Goal: Task Accomplishment & Management: Manage account settings

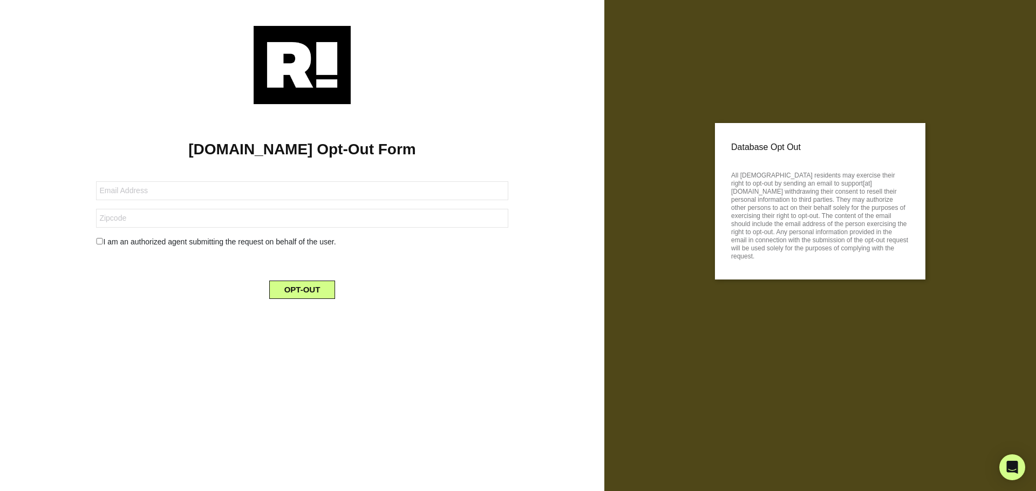
click at [254, 26] on img at bounding box center [302, 65] width 97 height 78
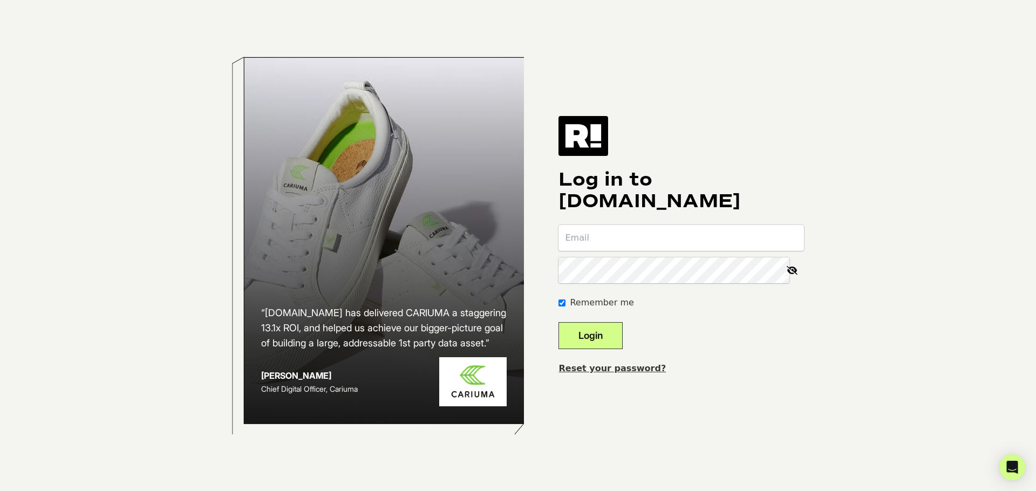
click at [606, 367] on link "Reset your password?" at bounding box center [612, 368] width 107 height 10
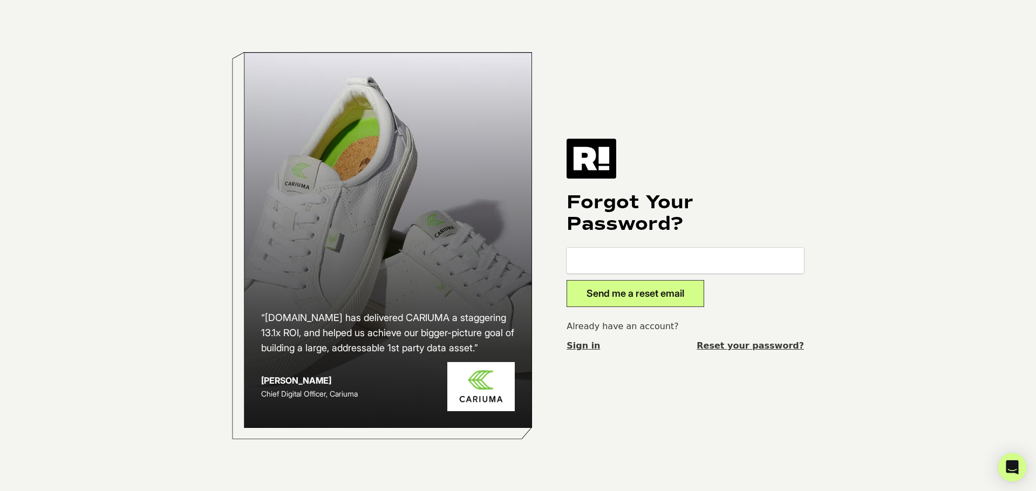
click at [759, 345] on link "Reset your password?" at bounding box center [750, 345] width 107 height 13
click at [597, 160] on img at bounding box center [592, 159] width 50 height 40
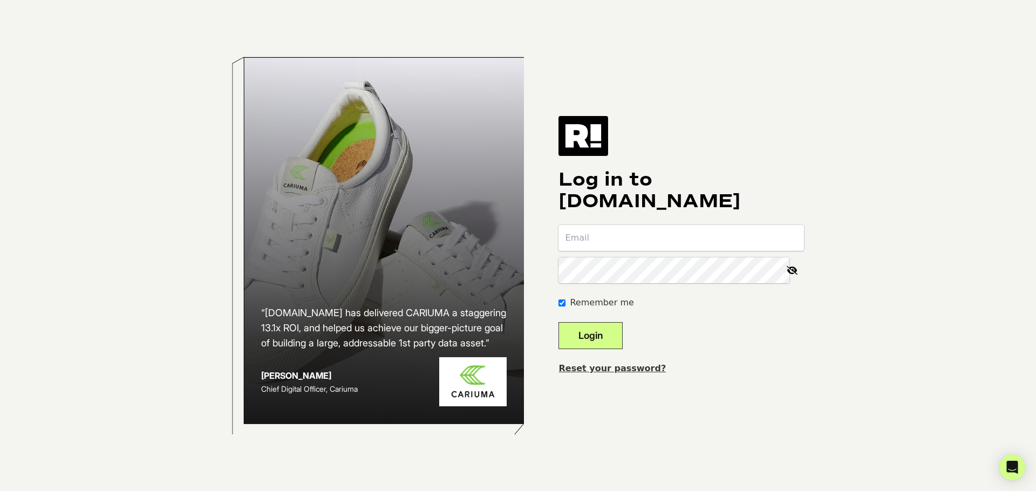
click at [599, 134] on img at bounding box center [584, 136] width 50 height 40
